Goal: Find specific page/section: Find specific page/section

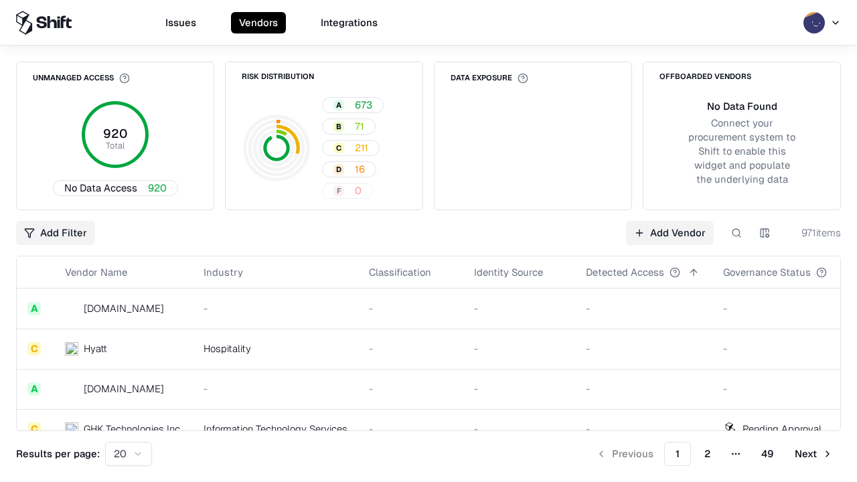
click at [428, 241] on div "Add Filter Add Vendor 971 items" at bounding box center [428, 233] width 825 height 24
click at [56, 233] on html "Issues Vendors Integrations Unmanaged Access 920 Total No Data Access 920 Risk …" at bounding box center [428, 241] width 857 height 482
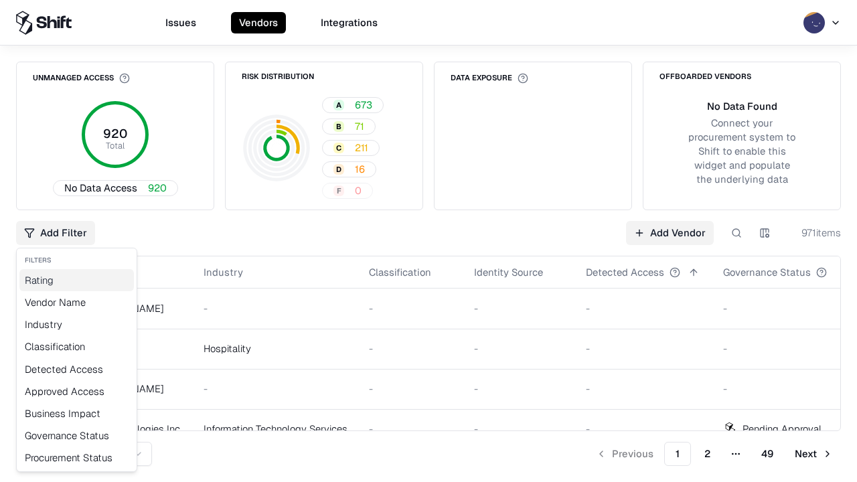
click at [76, 280] on div "Rating" at bounding box center [76, 280] width 114 height 22
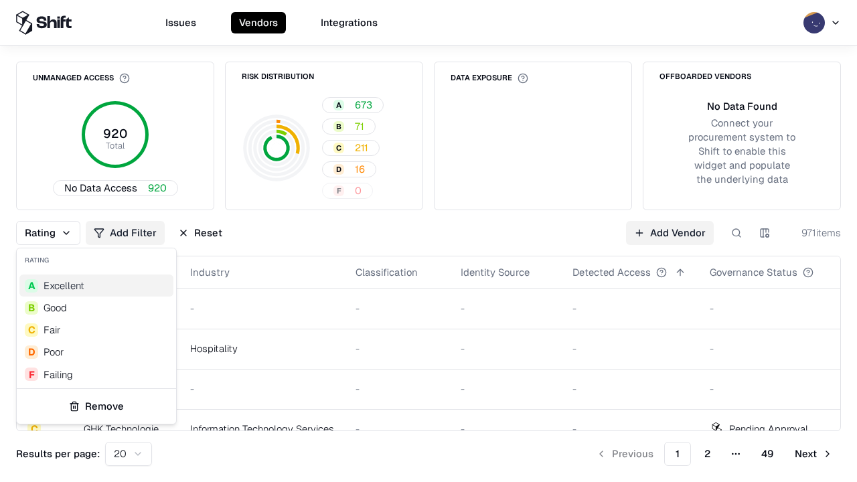
click at [428, 241] on html "Issues Vendors Integrations Unmanaged Access 920 Total No Data Access 920 Risk …" at bounding box center [428, 241] width 857 height 482
click at [200, 233] on button "Reset" at bounding box center [200, 233] width 60 height 24
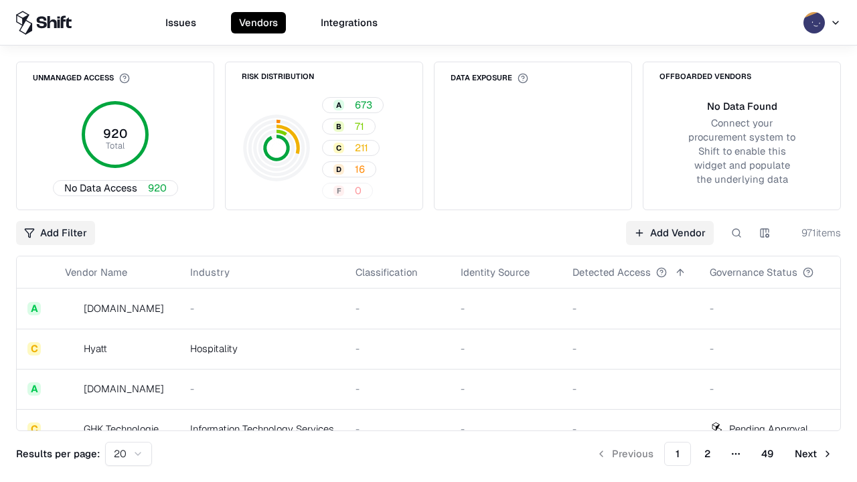
click at [428, 241] on div "Add Filter Add Vendor 971 items" at bounding box center [428, 233] width 825 height 24
click at [56, 233] on html "Issues Vendors Integrations Unmanaged Access 920 Total No Data Access 920 Risk …" at bounding box center [428, 241] width 857 height 482
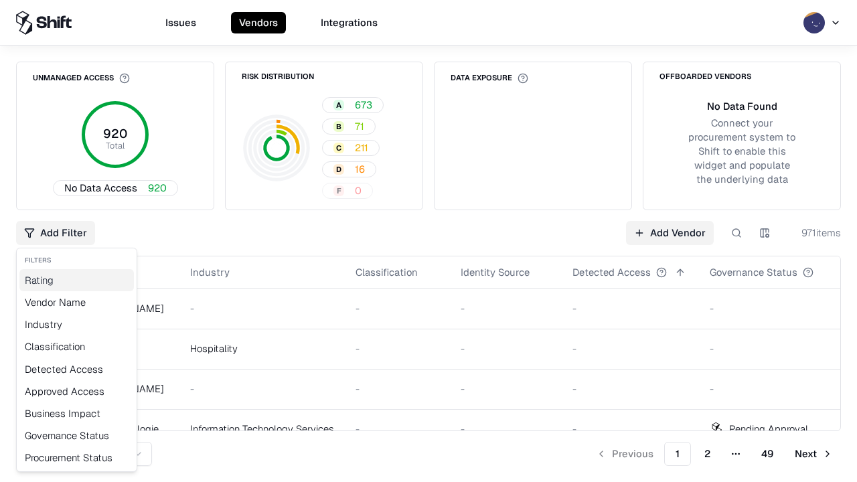
click at [76, 280] on div "Rating" at bounding box center [76, 280] width 114 height 22
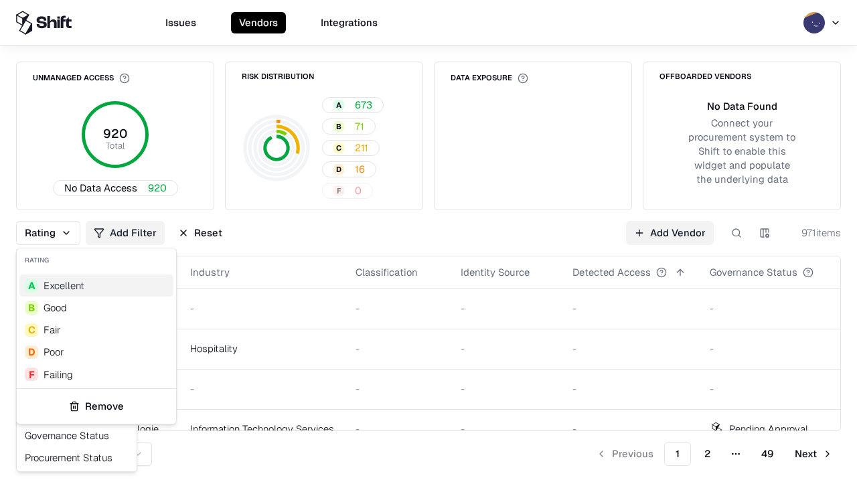
click at [96, 374] on div "F Failing" at bounding box center [96, 374] width 154 height 22
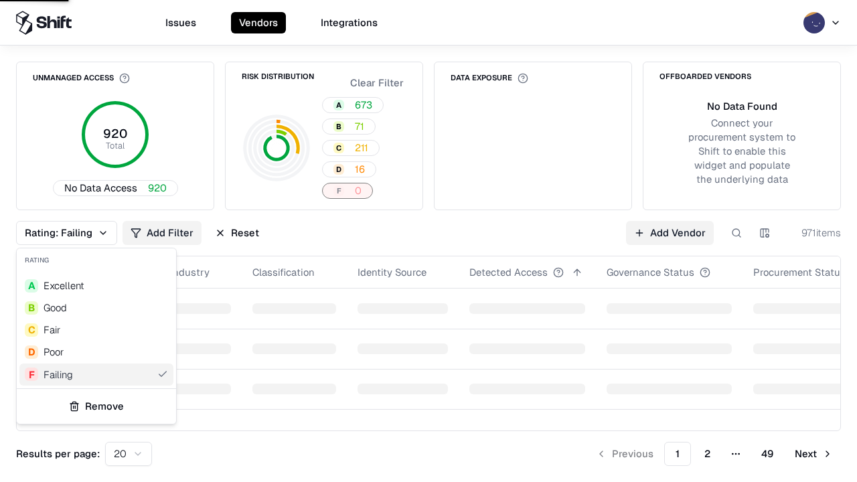
click at [428, 241] on html "Issues Vendors Integrations Unmanaged Access 920 Total No Data Access 920 Risk …" at bounding box center [428, 241] width 857 height 482
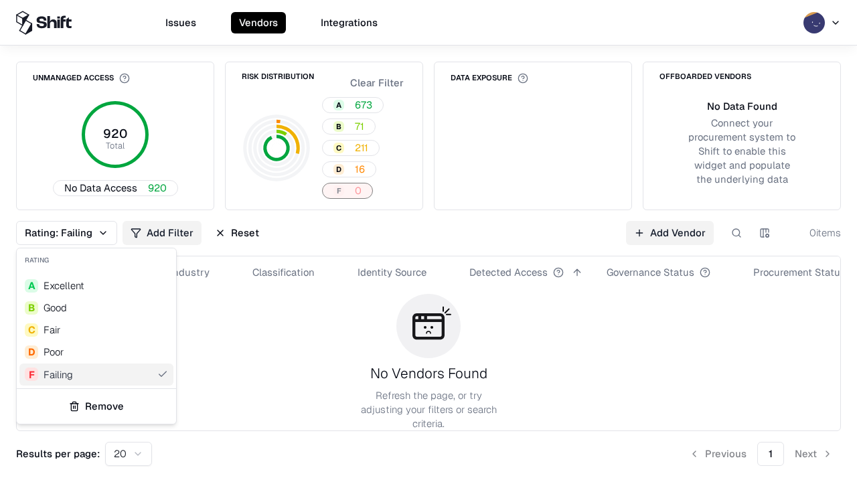
click at [428, 241] on div "Rating: Failing Add Filter Reset Add Vendor 0 items" at bounding box center [428, 233] width 825 height 24
click at [237, 233] on button "Reset" at bounding box center [237, 233] width 60 height 24
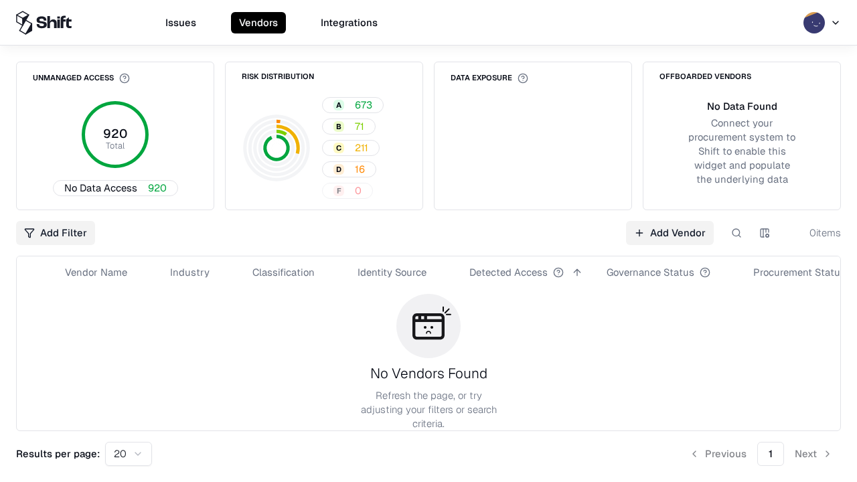
click at [428, 241] on div "Add Filter Add Vendor 0 items" at bounding box center [428, 233] width 825 height 24
click at [56, 233] on html "Issues Vendors Integrations Unmanaged Access 920 Total No Data Access 920 Risk …" at bounding box center [428, 241] width 857 height 482
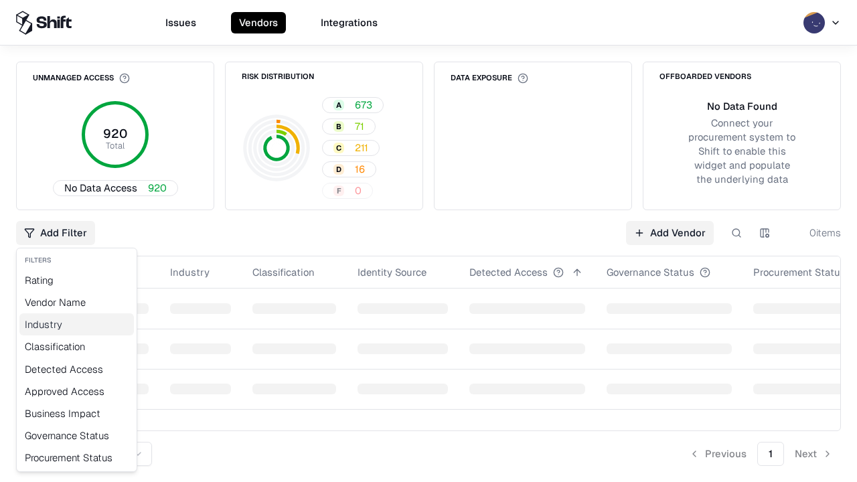
click at [76, 324] on div "Industry" at bounding box center [76, 324] width 114 height 22
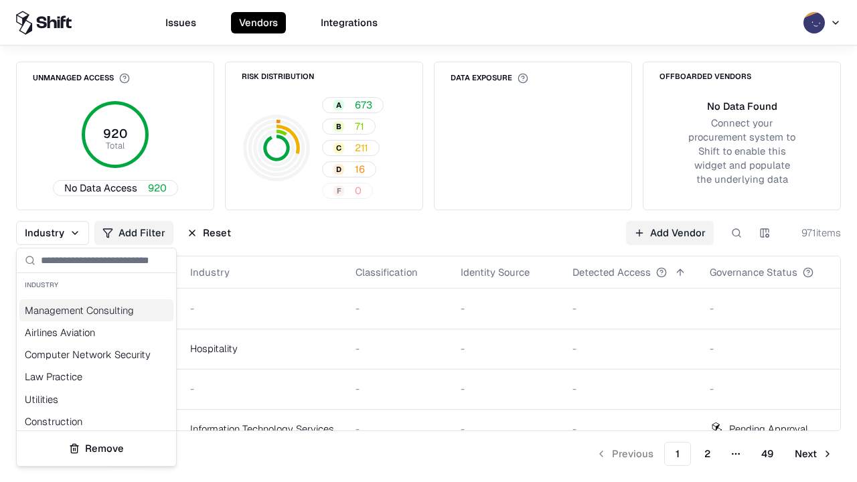
click at [428, 241] on html "Issues Vendors Integrations Unmanaged Access 920 Total No Data Access 920 Risk …" at bounding box center [428, 241] width 857 height 482
click at [428, 241] on div "Industry Add Filter Reset Add Vendor 971 items" at bounding box center [428, 233] width 825 height 24
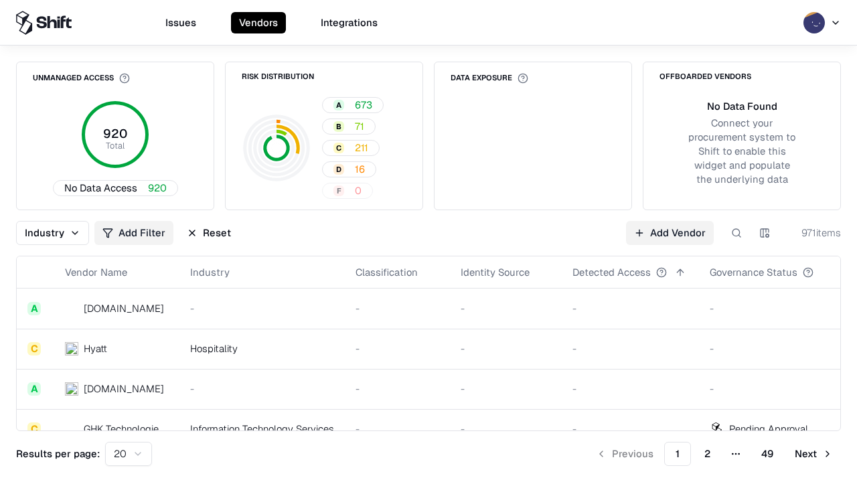
click at [209, 233] on button "Reset" at bounding box center [209, 233] width 60 height 24
click at [428, 241] on div "Add Filter Add Vendor 971 items" at bounding box center [428, 233] width 825 height 24
click at [56, 233] on html "Issues Vendors Integrations Unmanaged Access 920 Total No Data Access 920 Risk …" at bounding box center [428, 241] width 857 height 482
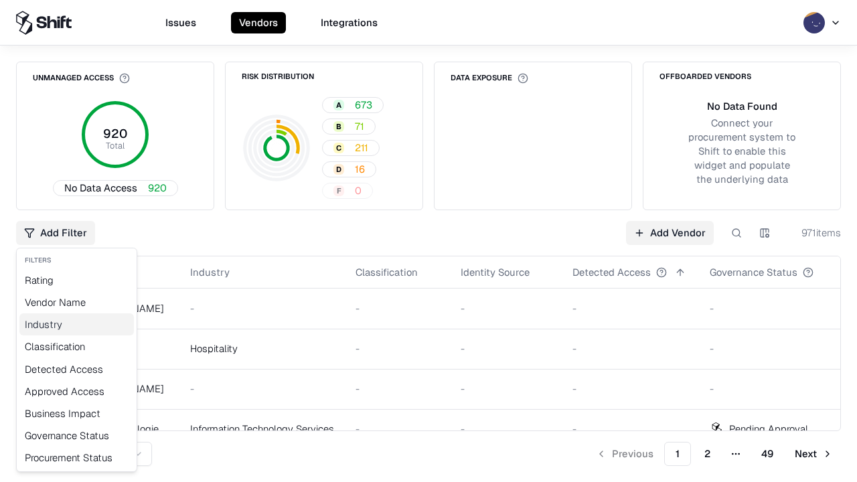
click at [76, 324] on div "Industry" at bounding box center [76, 324] width 114 height 22
